Goal: Find specific page/section: Find specific page/section

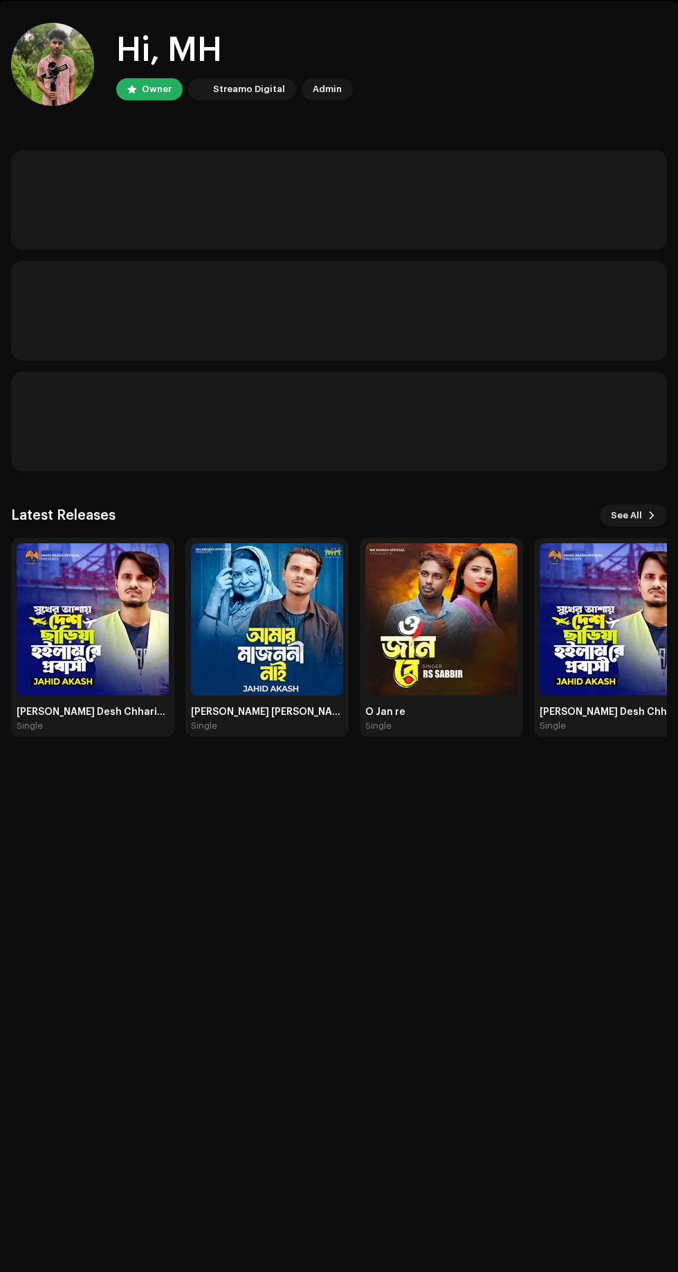
scroll to position [49, 0]
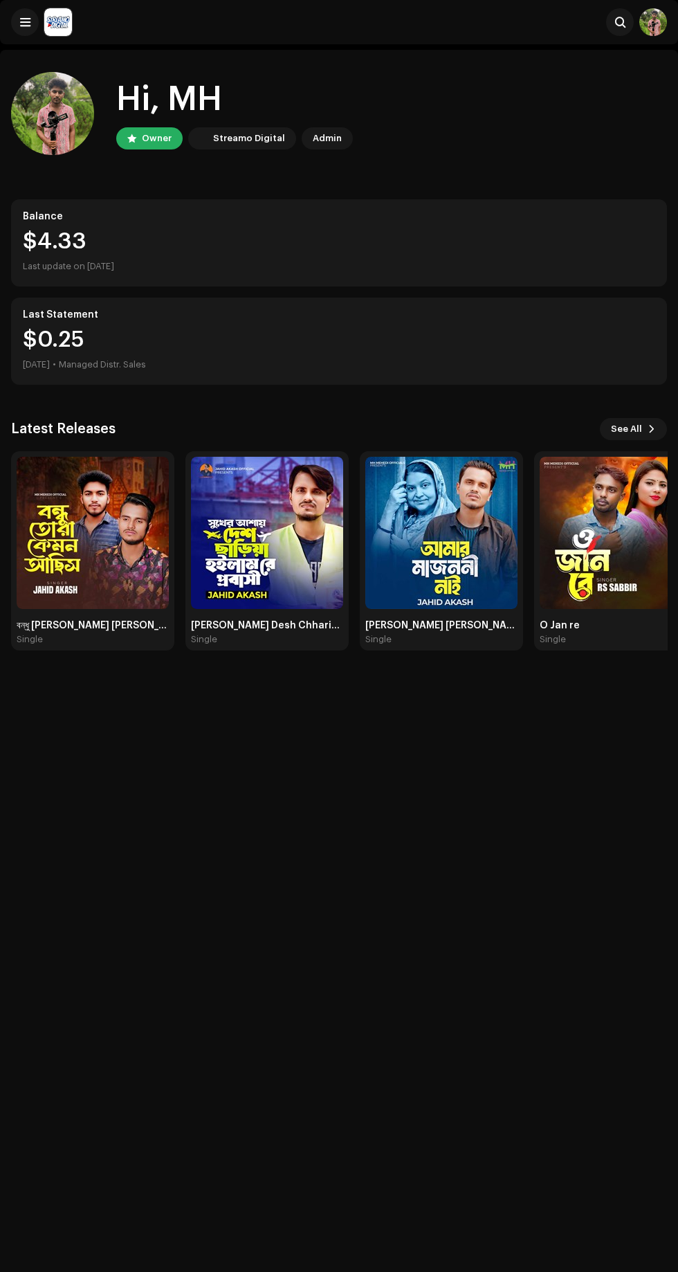
click at [122, 574] on img at bounding box center [93, 533] width 152 height 152
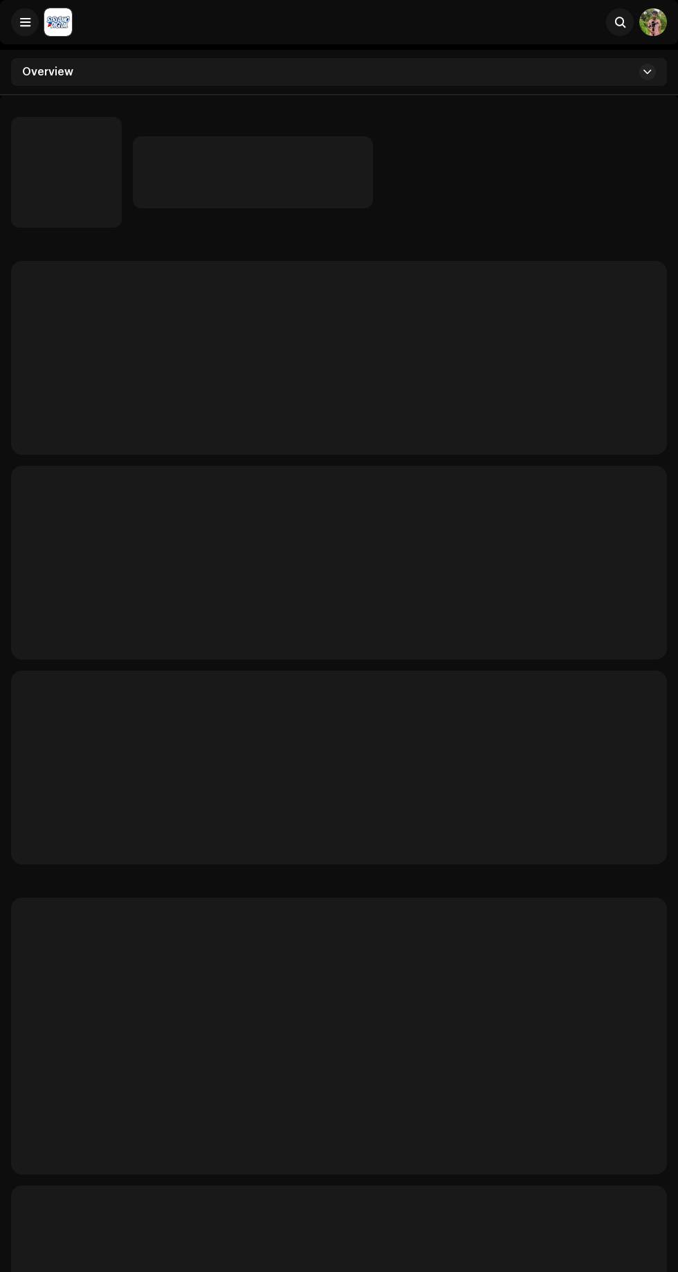
click at [109, 549] on p-skeleton at bounding box center [339, 563] width 656 height 194
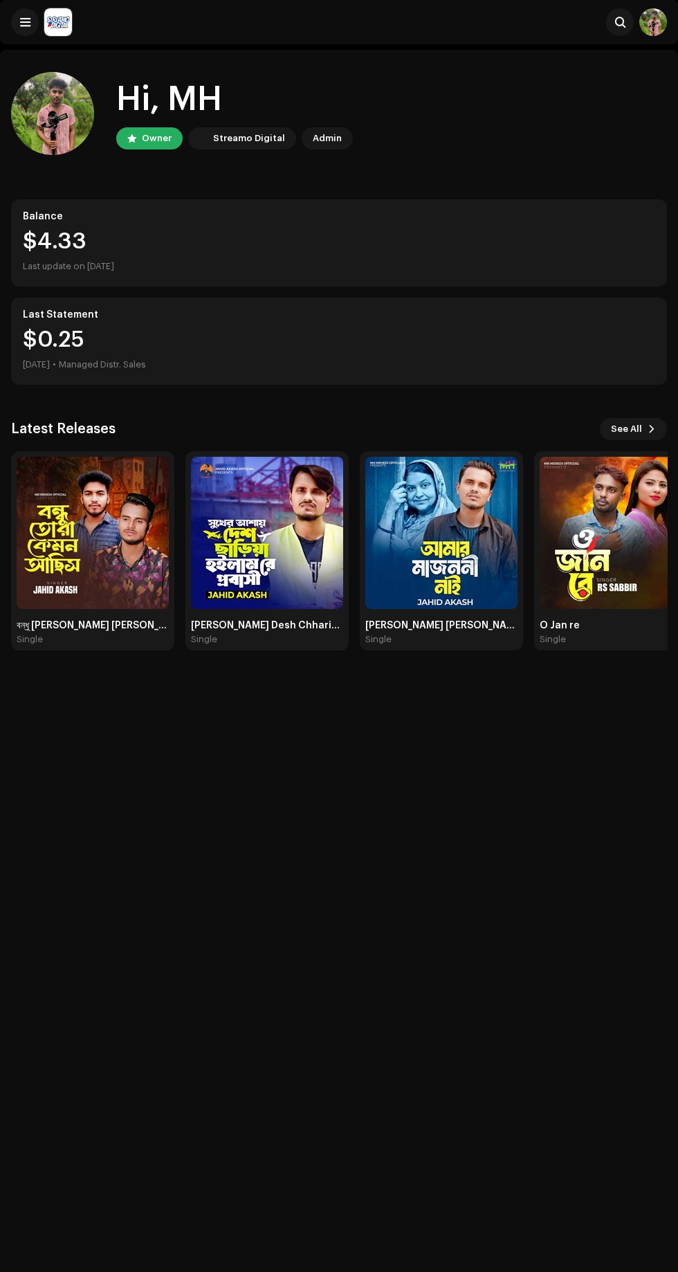
click at [116, 558] on img at bounding box center [93, 533] width 152 height 152
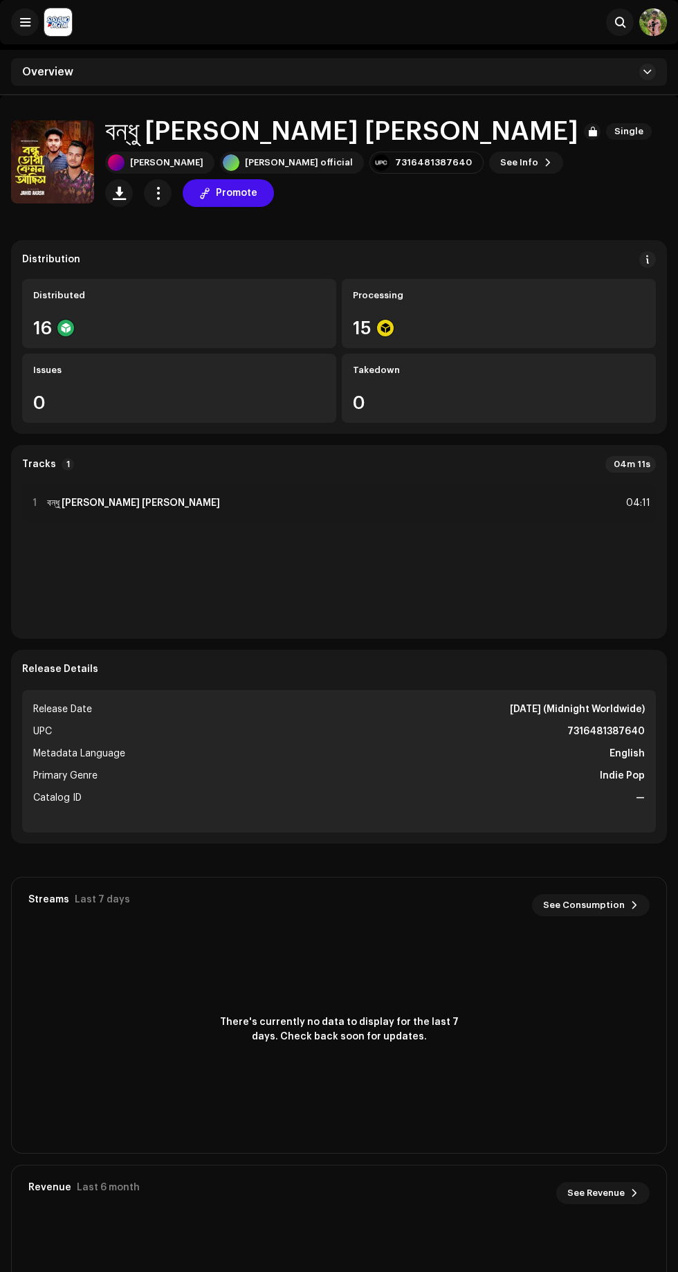
click at [544, 163] on span at bounding box center [548, 162] width 8 height 11
